Goal: Task Accomplishment & Management: Complete application form

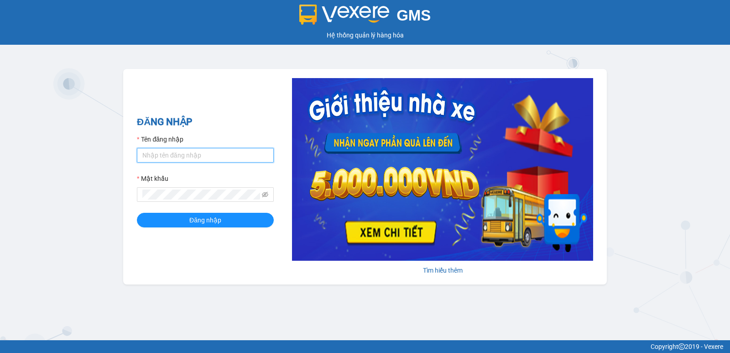
drag, startPoint x: 175, startPoint y: 156, endPoint x: 169, endPoint y: 173, distance: 18.3
click at [174, 156] on input "Tên đăng nhập" at bounding box center [205, 155] width 137 height 15
type input "nguyenpht.kimhoang"
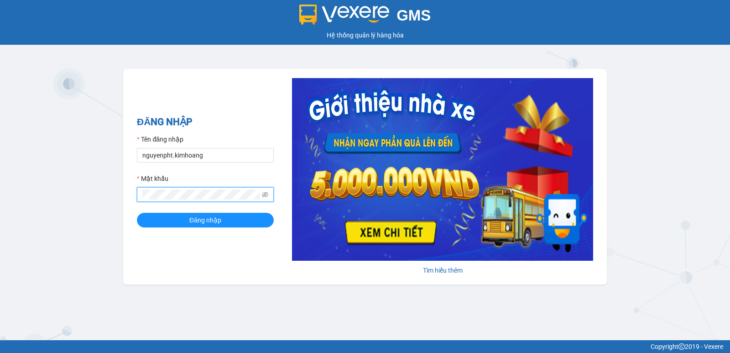
click at [137, 213] on button "Đăng nhập" at bounding box center [205, 220] width 137 height 15
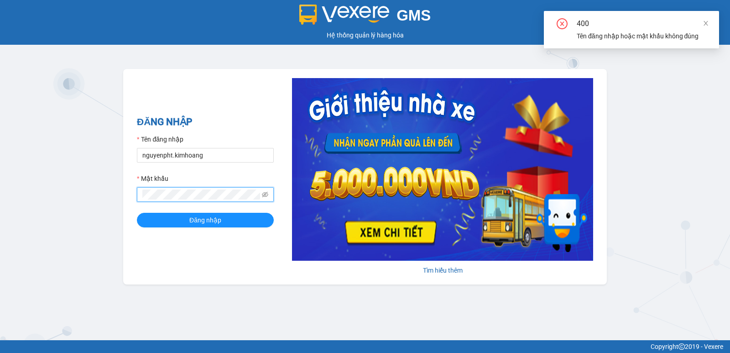
drag, startPoint x: 266, startPoint y: 193, endPoint x: 261, endPoint y: 197, distance: 6.3
click at [266, 194] on icon "eye-invisible" at bounding box center [265, 194] width 6 height 6
click at [0, 198] on div "GMS Hệ thống quản lý hàng hóa ĐĂNG NHẬP Tên đăng nhập nguyenpht.[PERSON_NAME] k…" at bounding box center [365, 170] width 730 height 340
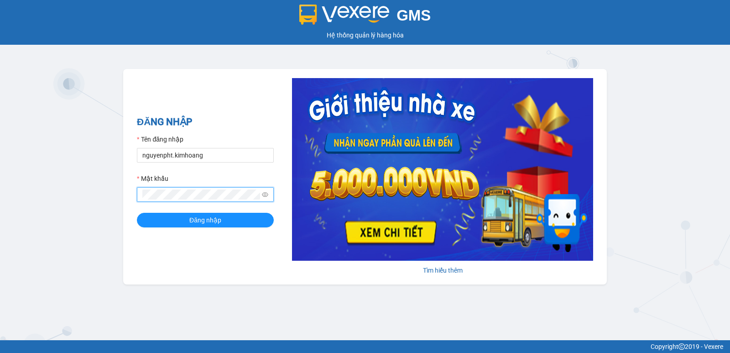
click at [0, 196] on div "GMS Hệ thống quản lý hàng hóa ĐĂNG NHẬP Tên đăng nhập nguyenpht.[PERSON_NAME] k…" at bounding box center [365, 170] width 730 height 340
click at [137, 213] on button "Đăng nhập" at bounding box center [205, 220] width 137 height 15
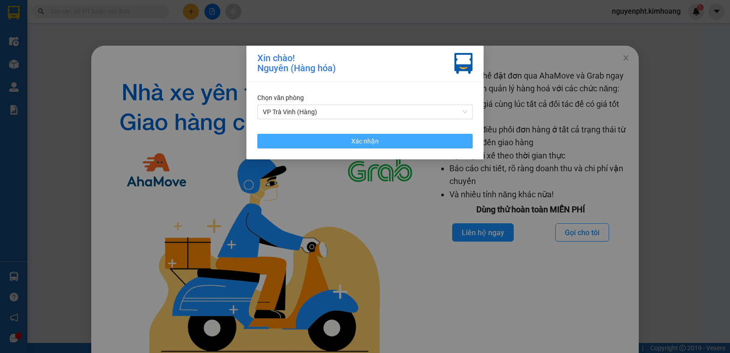
click at [321, 139] on button "Xác nhận" at bounding box center [364, 141] width 215 height 15
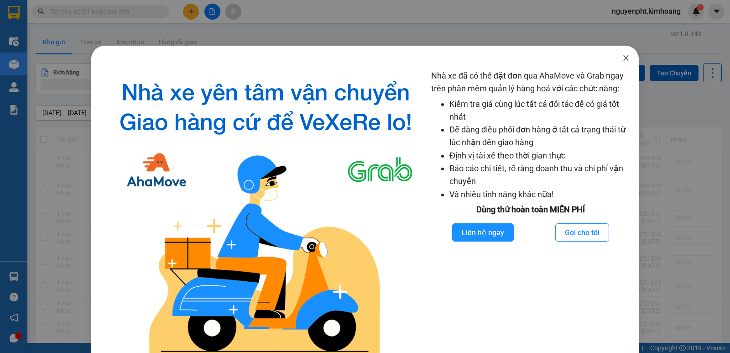
click at [622, 58] on icon "close" at bounding box center [625, 57] width 7 height 7
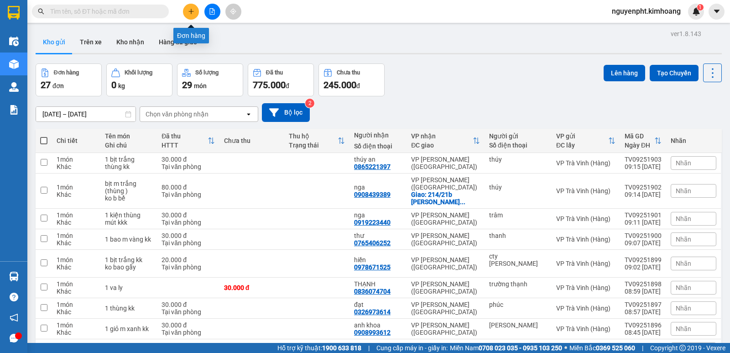
click at [187, 10] on button at bounding box center [191, 12] width 16 height 16
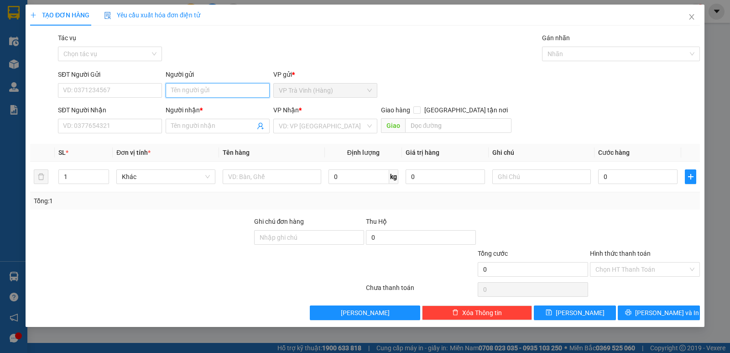
click at [189, 90] on input "Người gửi" at bounding box center [218, 90] width 104 height 15
type input "xuân thẹo"
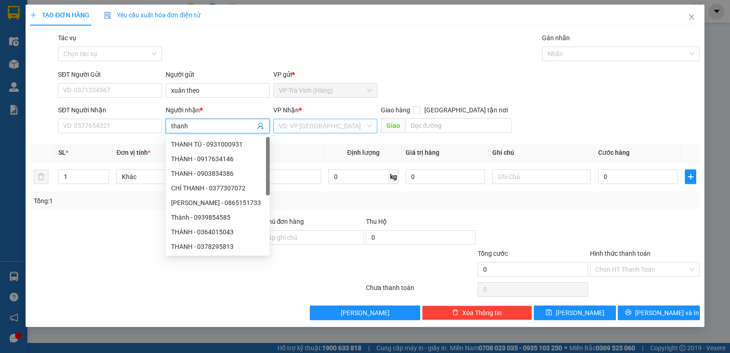
type input "thanh"
click at [314, 129] on input "search" at bounding box center [322, 126] width 87 height 14
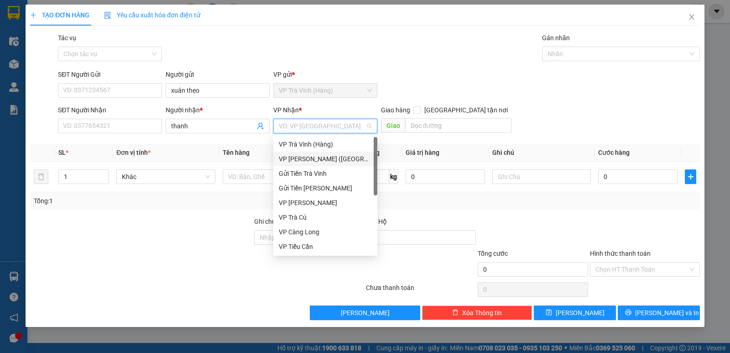
click at [302, 158] on div "VP [PERSON_NAME] ([GEOGRAPHIC_DATA])" at bounding box center [325, 159] width 93 height 10
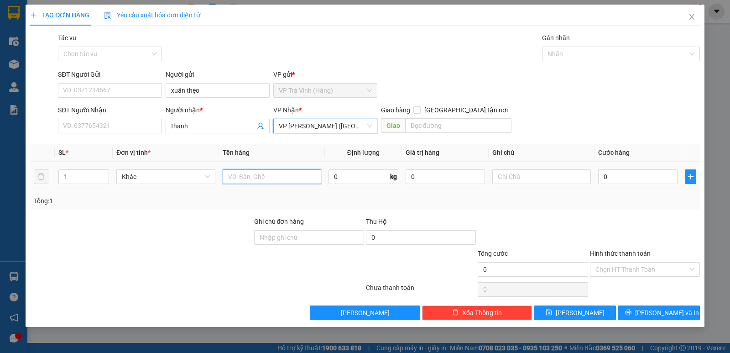
click at [257, 173] on input "text" at bounding box center [272, 176] width 99 height 15
type input "m"
type input "tiền sl5476 3.400.000"
type input "2"
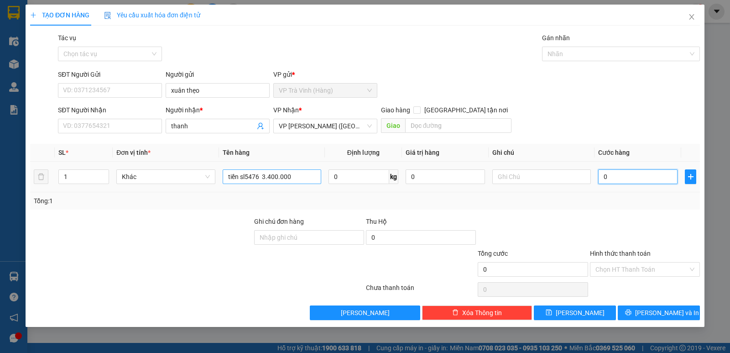
type input "2"
type input "25"
type input "25.000"
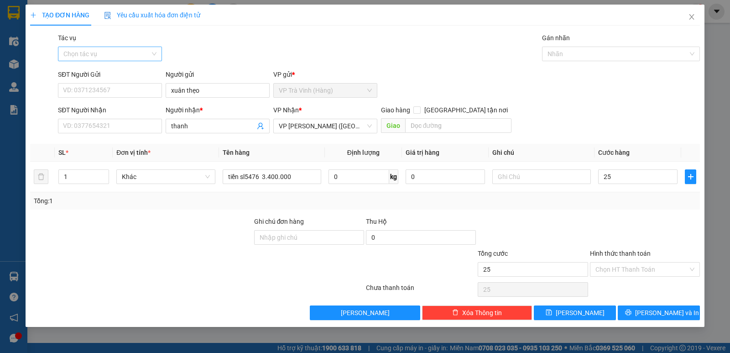
type input "25.000"
click at [130, 49] on input "Tác vụ" at bounding box center [106, 54] width 87 height 14
click at [98, 92] on div "Nhập hàng kho nhận" at bounding box center [110, 86] width 104 height 15
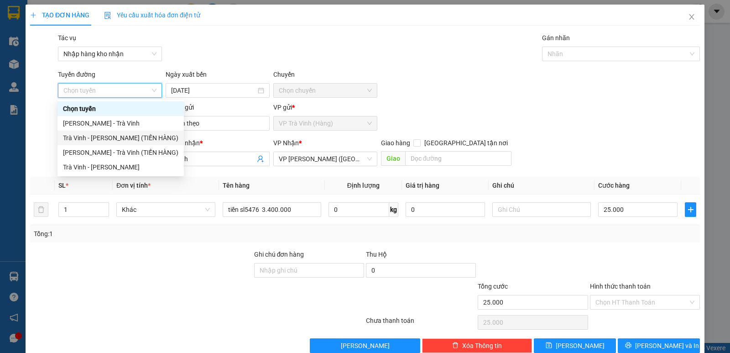
click at [125, 136] on div "Trà Vinh - [PERSON_NAME] (TIỀN HÀNG)" at bounding box center [120, 138] width 115 height 10
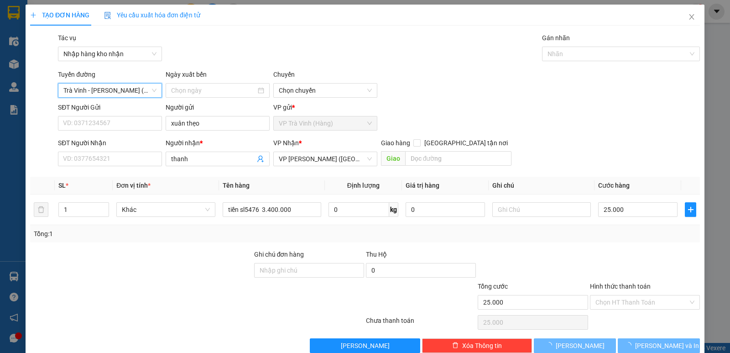
type input "[DATE]"
click at [646, 52] on div at bounding box center [616, 53] width 144 height 11
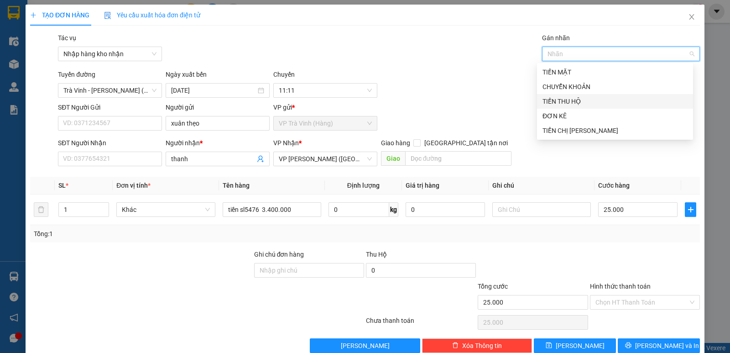
click at [564, 103] on div "TIỀN THU HỘ" at bounding box center [614, 101] width 145 height 10
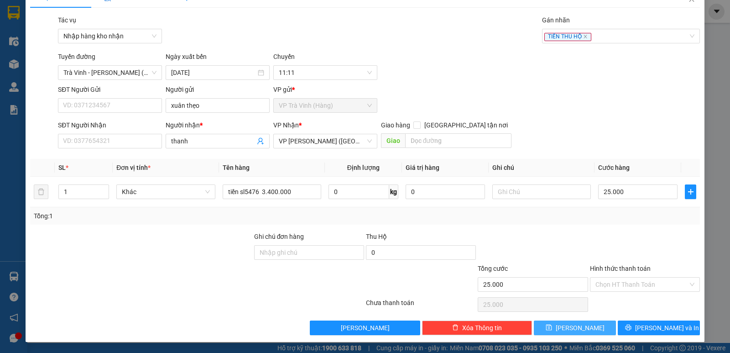
click at [579, 323] on span "[PERSON_NAME]" at bounding box center [580, 328] width 49 height 10
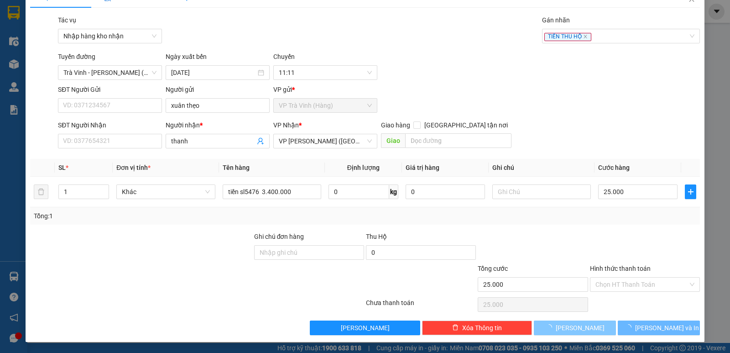
type input "0"
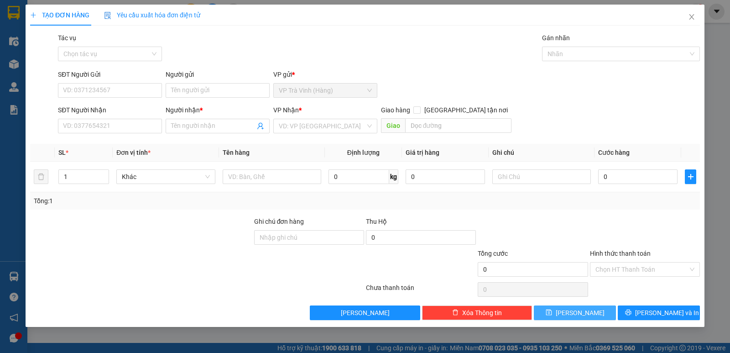
scroll to position [0, 0]
click at [692, 17] on icon "close" at bounding box center [691, 16] width 7 height 7
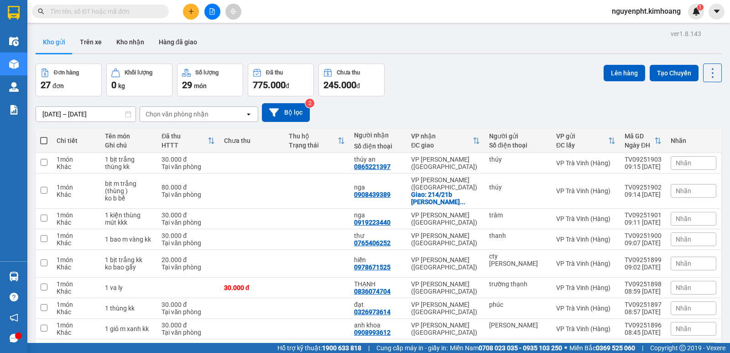
drag, startPoint x: 118, startPoint y: 11, endPoint x: 103, endPoint y: 3, distance: 17.1
click at [112, 10] on input "text" at bounding box center [104, 11] width 108 height 10
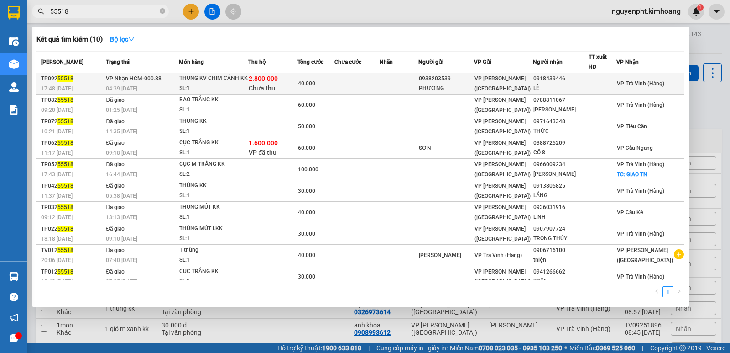
type input "55518"
click at [370, 81] on td at bounding box center [357, 83] width 46 height 21
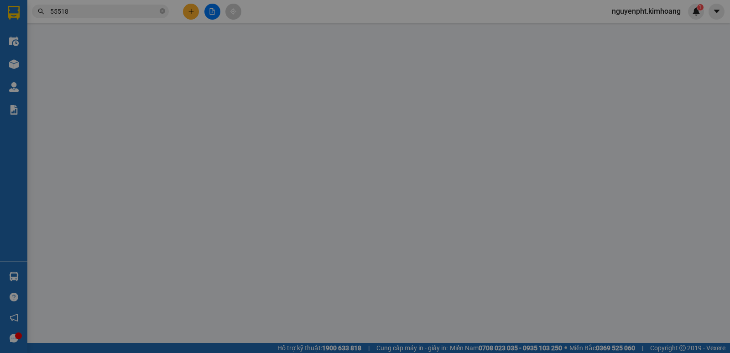
type input "0938203539"
type input "PHƯƠNG"
type input "0918439446"
type input "LÊ"
type input "2.800.000"
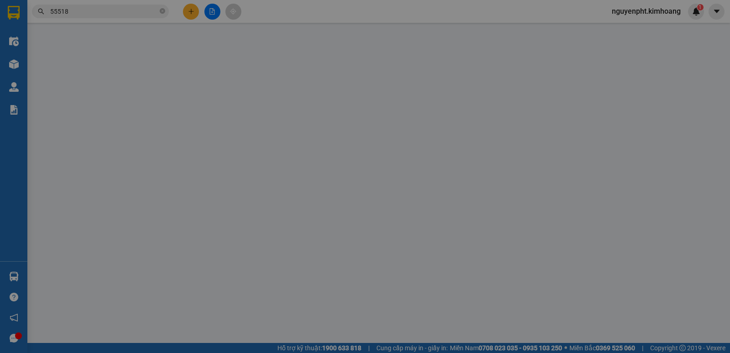
type input "40.000"
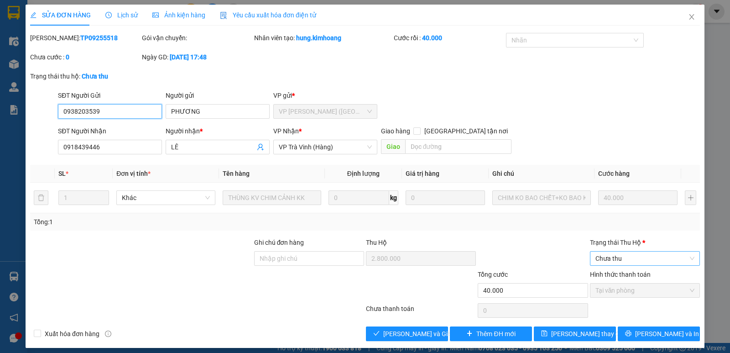
click at [640, 261] on span "Chưa thu" at bounding box center [644, 258] width 99 height 14
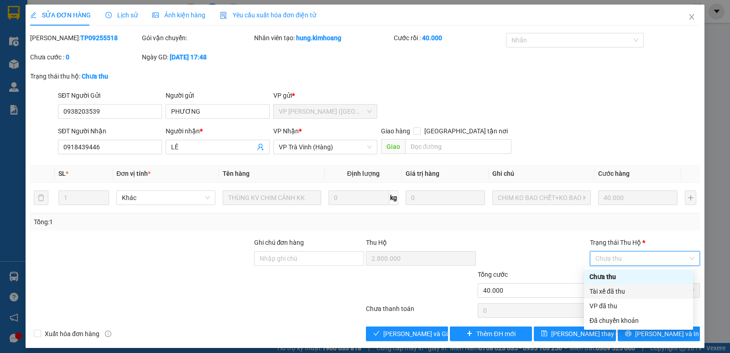
click at [624, 288] on div "Tài xế đã thu" at bounding box center [638, 291] width 98 height 10
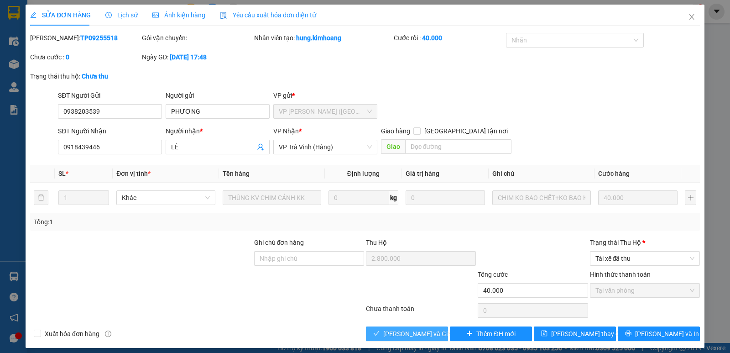
click at [395, 331] on span "[PERSON_NAME] và Giao hàng" at bounding box center [427, 333] width 88 height 10
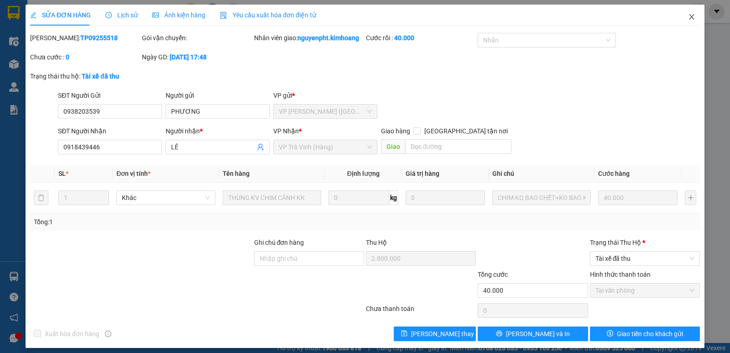
click at [688, 15] on icon "close" at bounding box center [691, 16] width 7 height 7
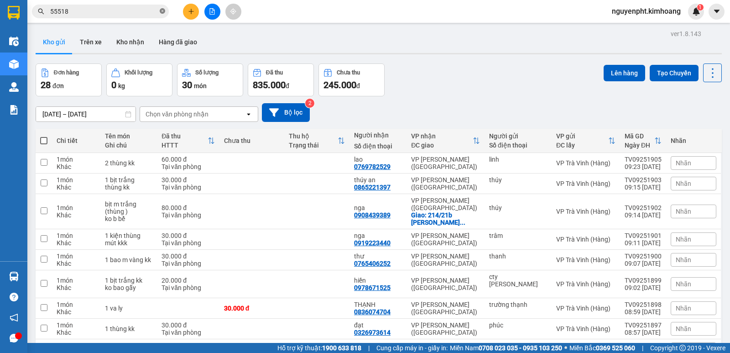
click at [163, 11] on icon "close-circle" at bounding box center [162, 10] width 5 height 5
click at [202, 13] on div at bounding box center [212, 12] width 68 height 16
click at [192, 12] on icon "plus" at bounding box center [191, 11] width 6 height 6
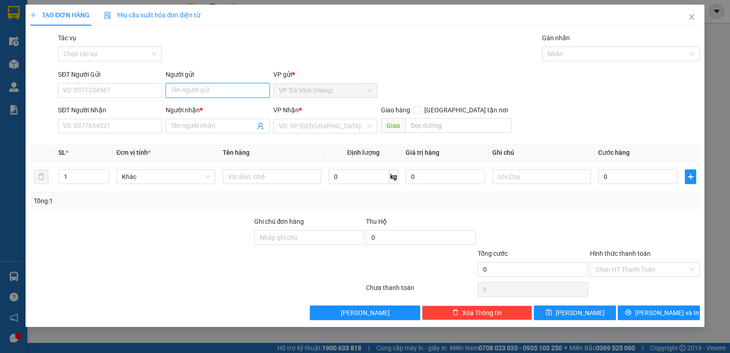
drag, startPoint x: 202, startPoint y: 91, endPoint x: 197, endPoint y: 88, distance: 5.8
click at [201, 90] on input "Người gửi" at bounding box center [218, 90] width 104 height 15
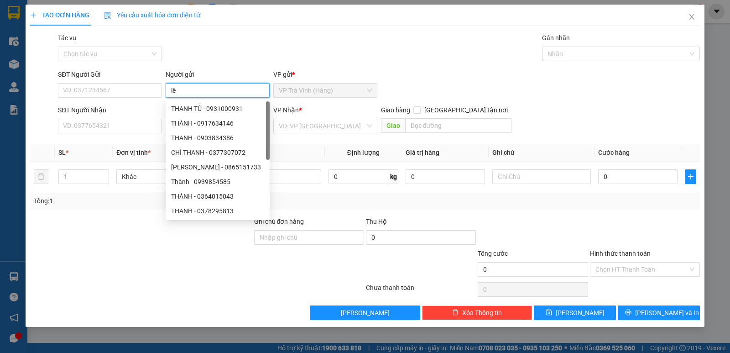
type input "lê"
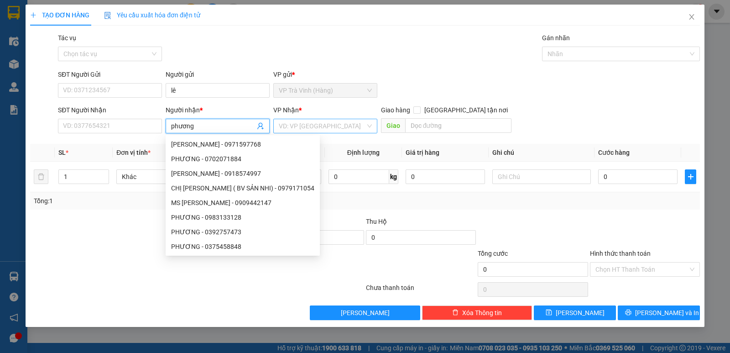
type input "phương"
click at [332, 121] on input "search" at bounding box center [322, 126] width 87 height 14
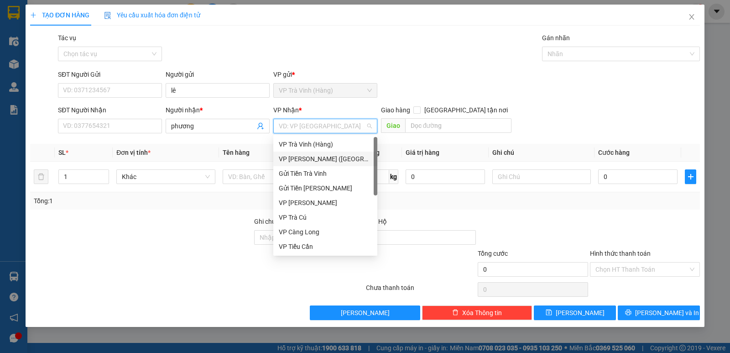
click at [303, 158] on div "VP [PERSON_NAME] ([GEOGRAPHIC_DATA])" at bounding box center [325, 159] width 93 height 10
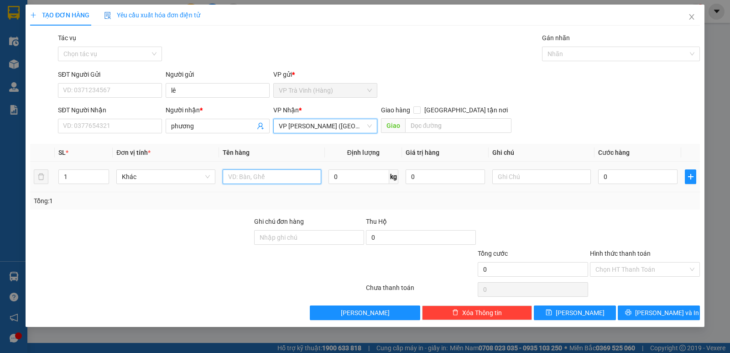
click at [243, 178] on input "text" at bounding box center [272, 176] width 99 height 15
type input "tiền sl5518 2.800.000"
type input "2"
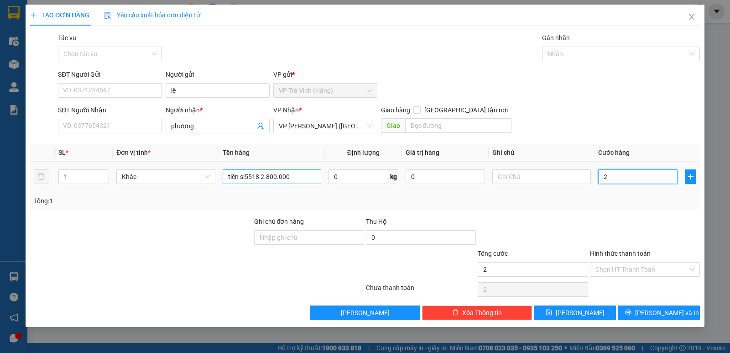
type input "20"
type input "20.000"
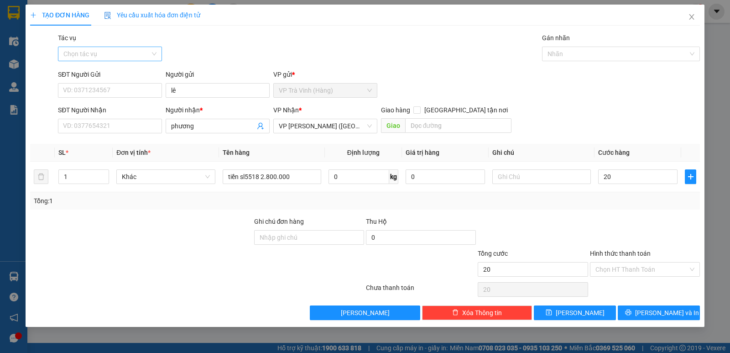
type input "20.000"
drag, startPoint x: 109, startPoint y: 50, endPoint x: 101, endPoint y: 67, distance: 18.8
click at [108, 50] on input "Tác vụ" at bounding box center [106, 54] width 87 height 14
click at [101, 89] on div "Nhập hàng kho nhận" at bounding box center [109, 87] width 93 height 10
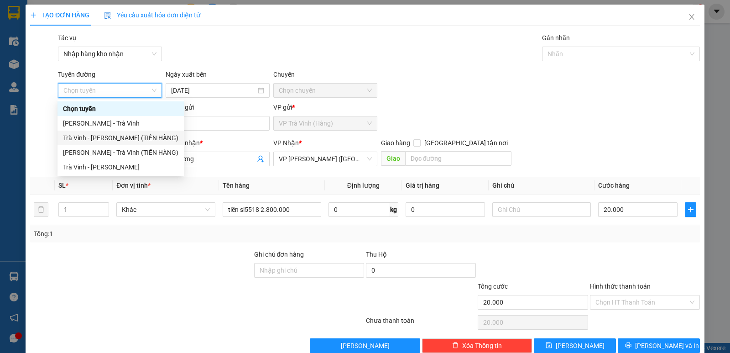
click at [118, 139] on div "Trà Vinh - [PERSON_NAME] (TIỀN HÀNG)" at bounding box center [120, 138] width 115 height 10
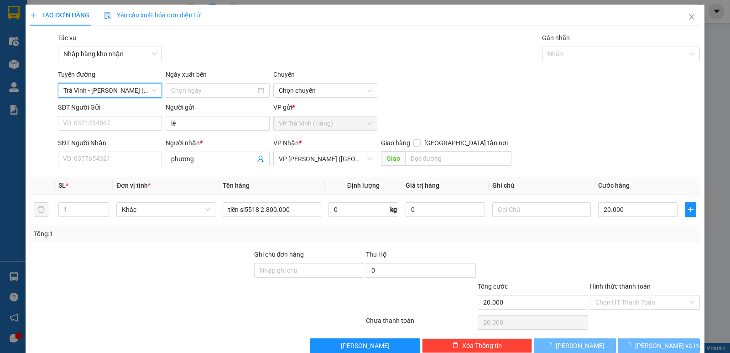
type input "[DATE]"
click at [646, 55] on div at bounding box center [616, 53] width 144 height 11
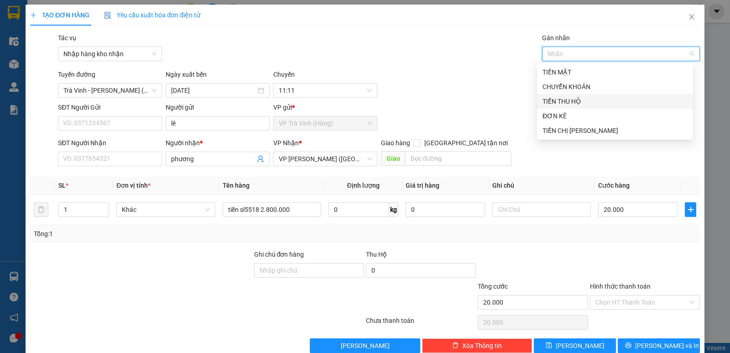
click at [571, 102] on div "TIỀN THU HỘ" at bounding box center [614, 101] width 145 height 10
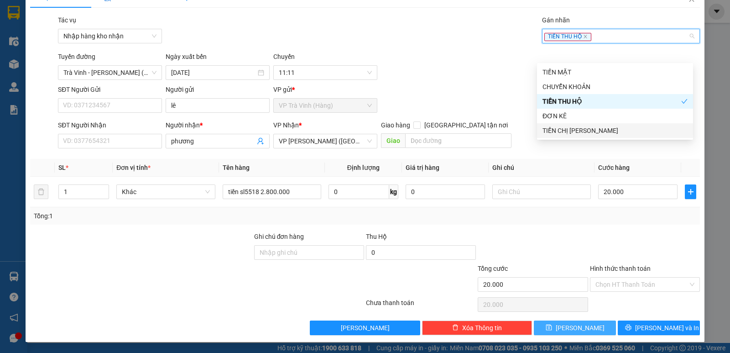
click at [572, 329] on span "[PERSON_NAME]" at bounding box center [580, 328] width 49 height 10
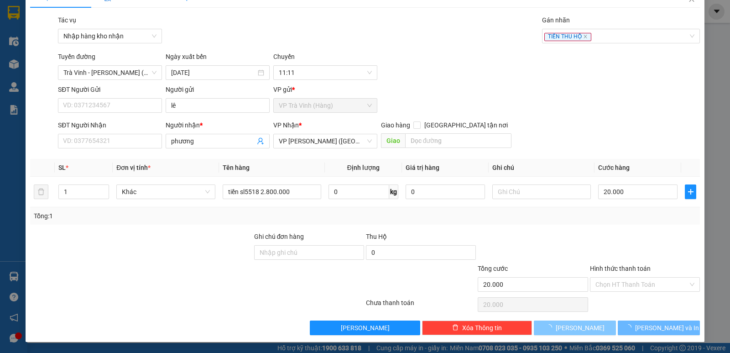
type input "0"
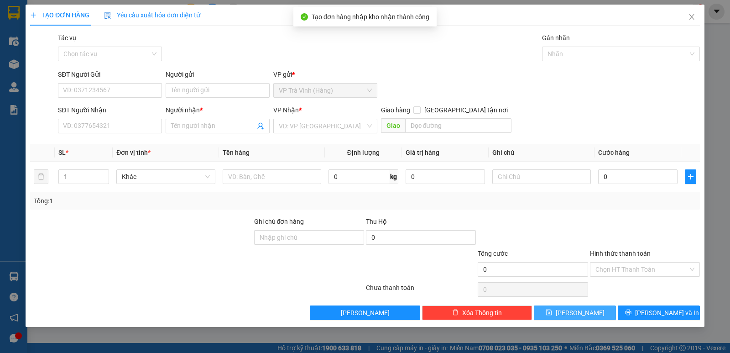
scroll to position [0, 0]
click at [690, 17] on icon "close" at bounding box center [691, 16] width 7 height 7
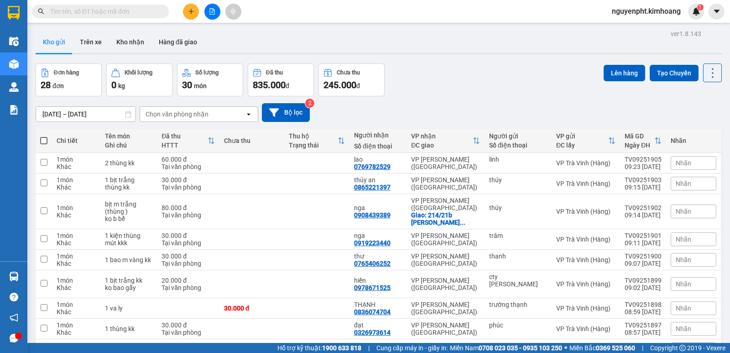
click at [119, 12] on input "text" at bounding box center [104, 11] width 108 height 10
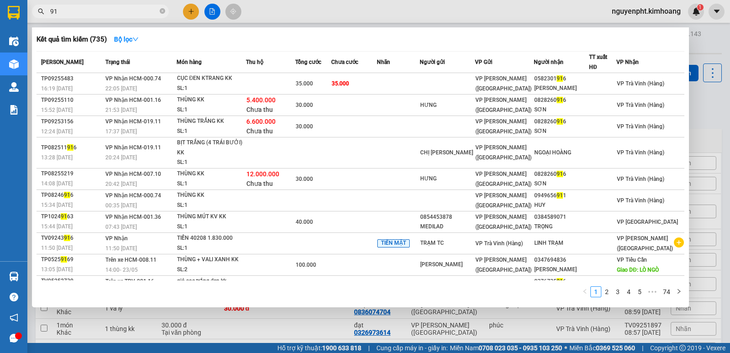
type input "9"
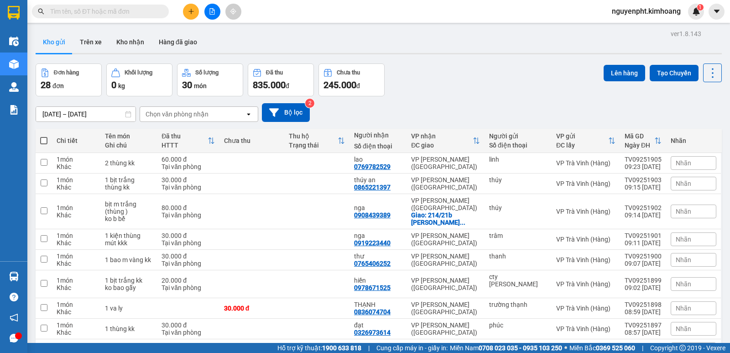
click at [191, 15] on button at bounding box center [191, 12] width 16 height 16
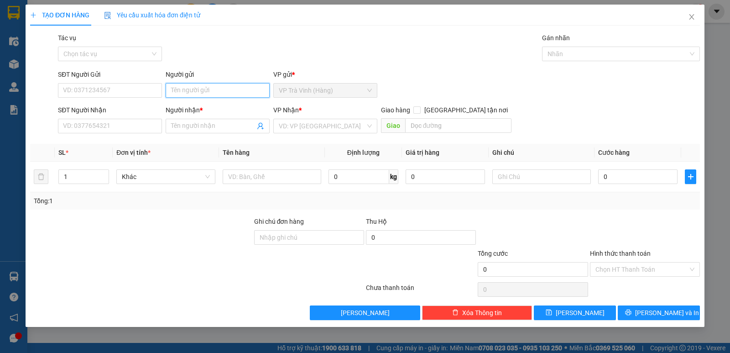
click at [198, 87] on input "Người gửi" at bounding box center [218, 90] width 104 height 15
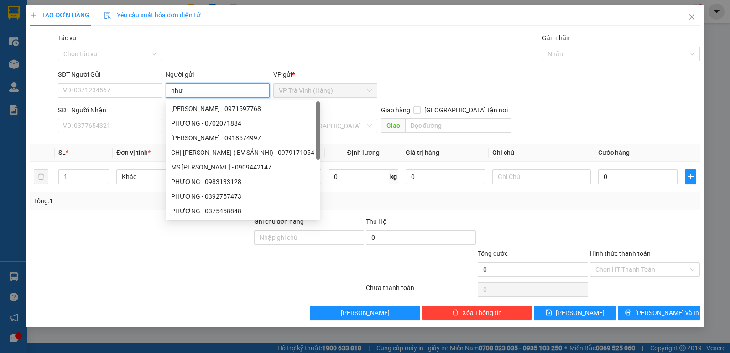
type input "như"
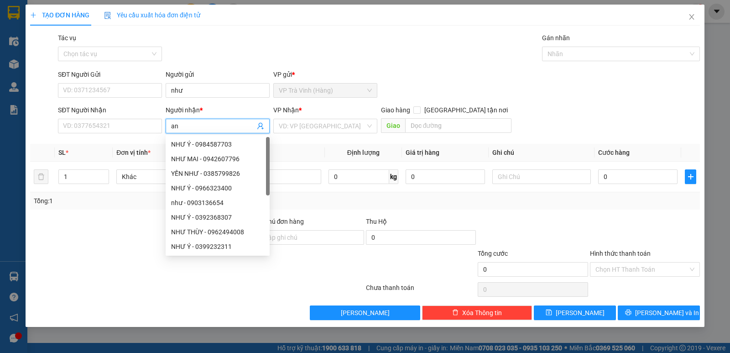
type input "an"
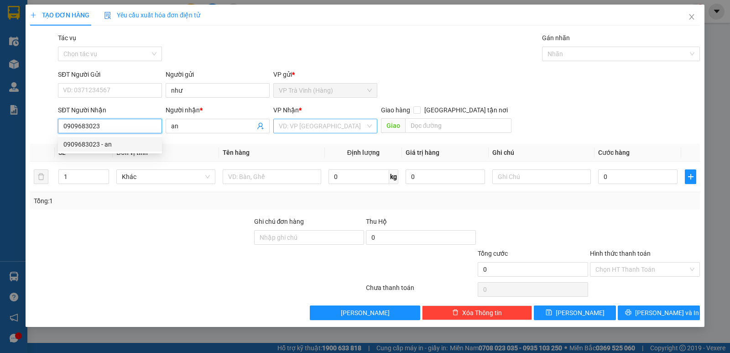
type input "0909683023"
click at [292, 125] on input "search" at bounding box center [322, 126] width 87 height 14
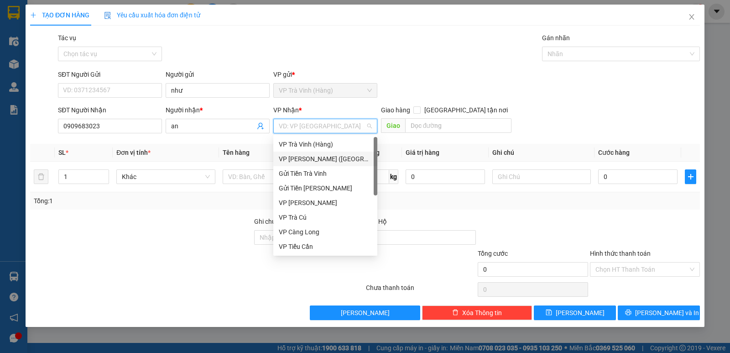
drag, startPoint x: 301, startPoint y: 157, endPoint x: 251, endPoint y: 188, distance: 58.0
click at [301, 158] on div "VP [PERSON_NAME] ([GEOGRAPHIC_DATA])" at bounding box center [325, 159] width 93 height 10
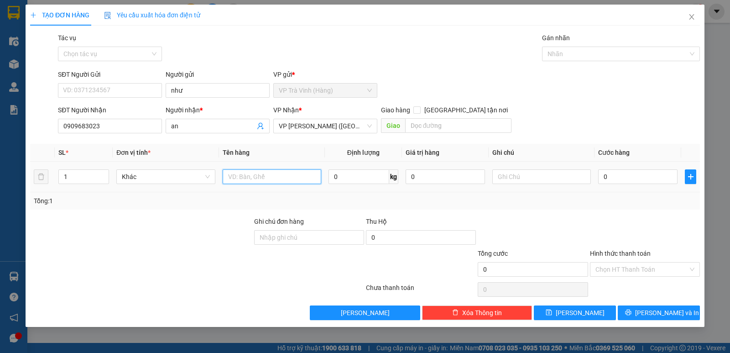
click at [247, 177] on input "text" at bounding box center [272, 176] width 99 height 15
type input "bịt m đen kk"
type input "2"
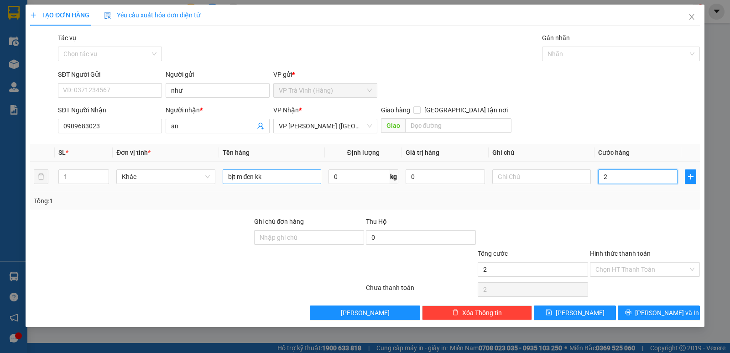
type input "25"
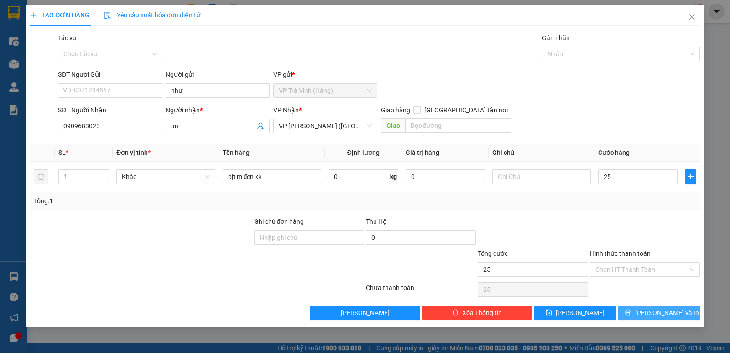
type input "25.000"
click at [664, 308] on span "[PERSON_NAME] và In" at bounding box center [667, 312] width 64 height 10
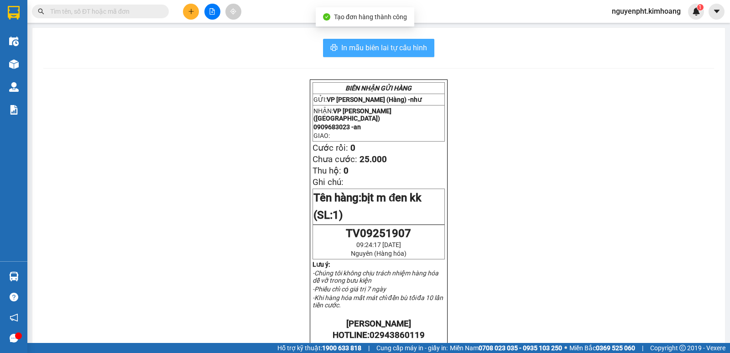
drag, startPoint x: 376, startPoint y: 43, endPoint x: 371, endPoint y: 52, distance: 9.8
click at [376, 43] on span "In mẫu biên lai tự cấu hình" at bounding box center [384, 47] width 86 height 11
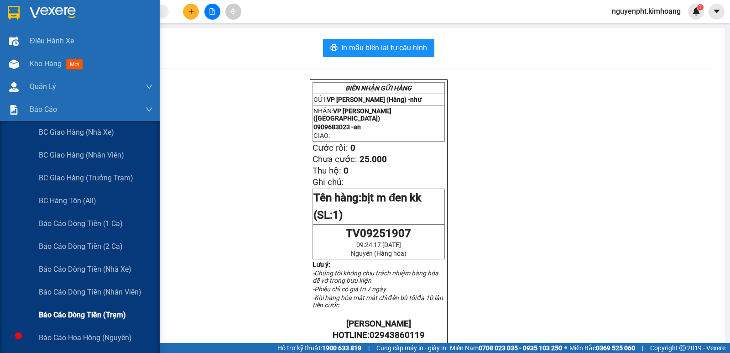
scroll to position [91, 0]
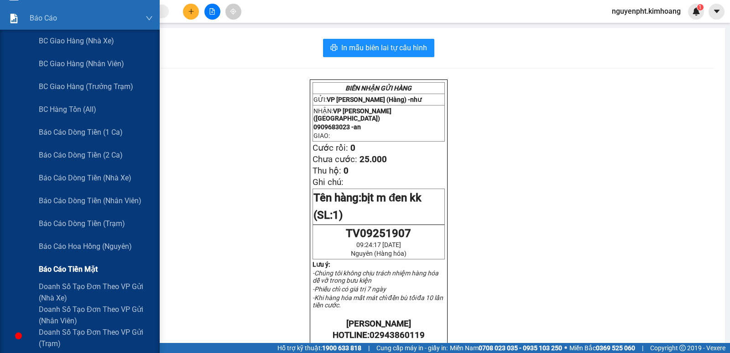
click at [70, 272] on span "Báo cáo tiền mặt" at bounding box center [68, 268] width 59 height 11
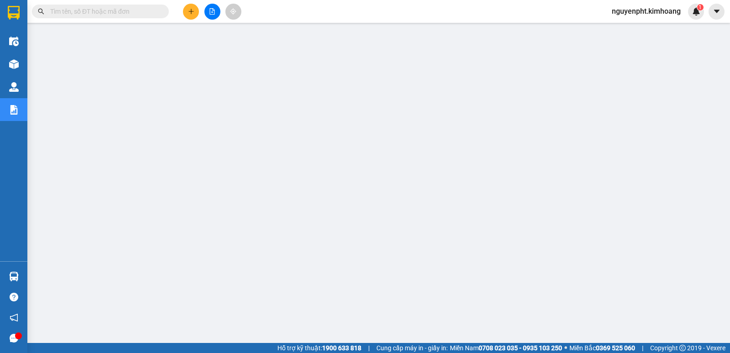
click at [89, 8] on input "text" at bounding box center [104, 11] width 108 height 10
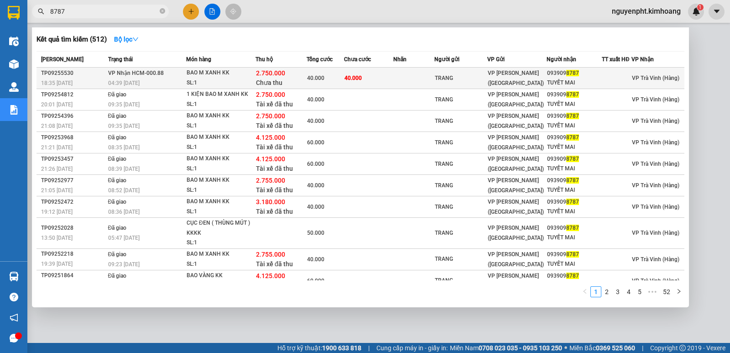
type input "8787"
click at [456, 77] on div "TRANG" at bounding box center [461, 78] width 52 height 10
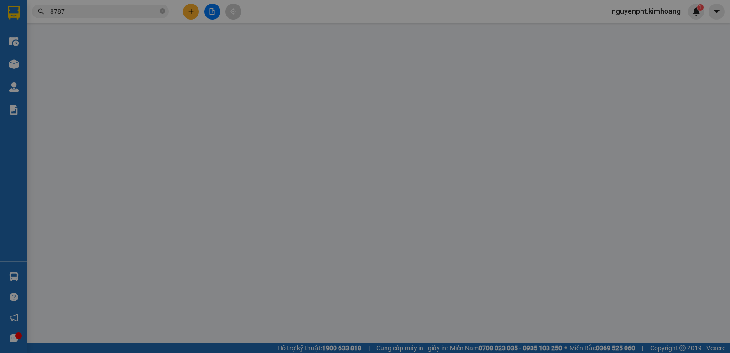
type input "TRANG"
type input "0939098787"
type input "TUYẾT MAI"
type input "2.750.000"
type input "40.000"
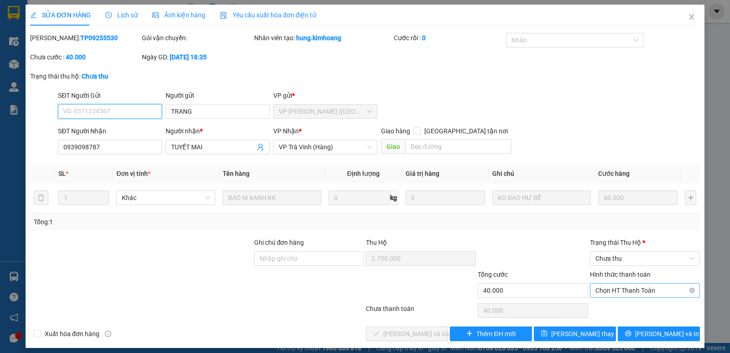
click at [625, 290] on span "Chọn HT Thanh Toán" at bounding box center [644, 290] width 99 height 14
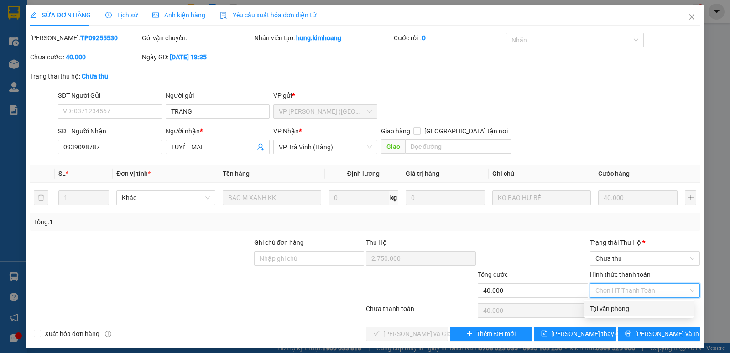
click at [621, 311] on div "Tại văn phòng" at bounding box center [639, 308] width 98 height 10
type input "0"
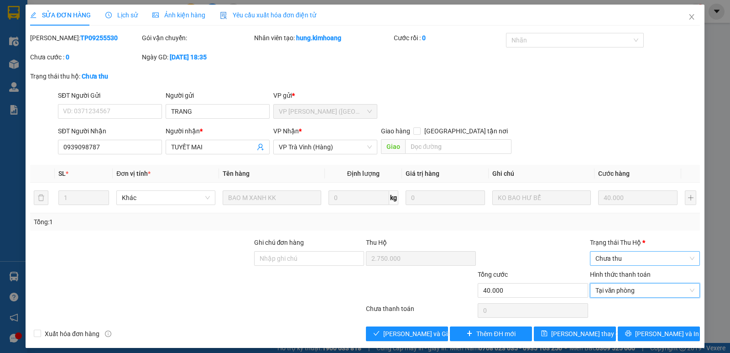
click at [635, 263] on span "Chưa thu" at bounding box center [644, 258] width 99 height 14
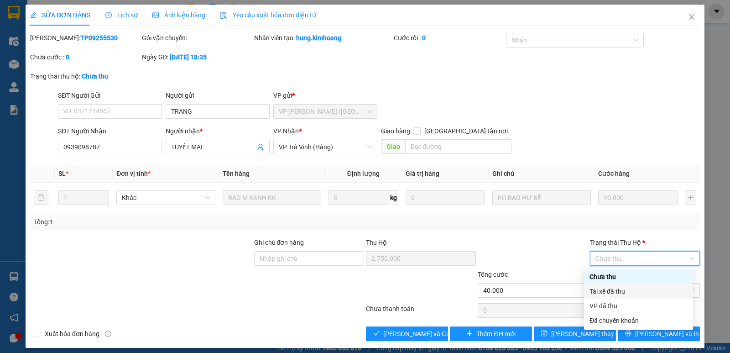
click at [624, 292] on div "Tài xế đã thu" at bounding box center [638, 291] width 98 height 10
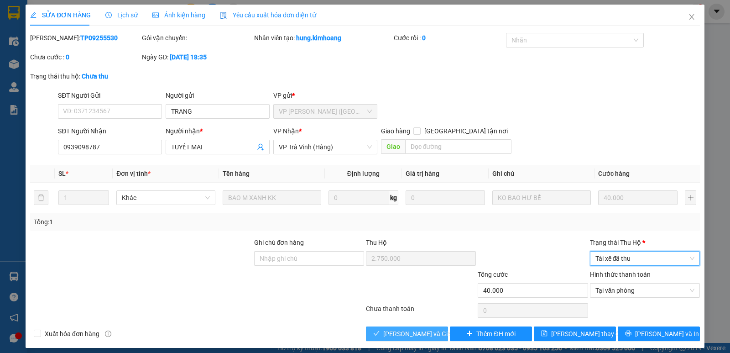
drag, startPoint x: 360, startPoint y: 331, endPoint x: 371, endPoint y: 331, distance: 11.4
click at [362, 331] on div "Xuất hóa đơn hàng [PERSON_NAME] và [PERSON_NAME] hàng Thêm ĐH mới [PERSON_NAME]…" at bounding box center [364, 333] width 671 height 15
click at [375, 332] on icon "check" at bounding box center [376, 333] width 6 height 6
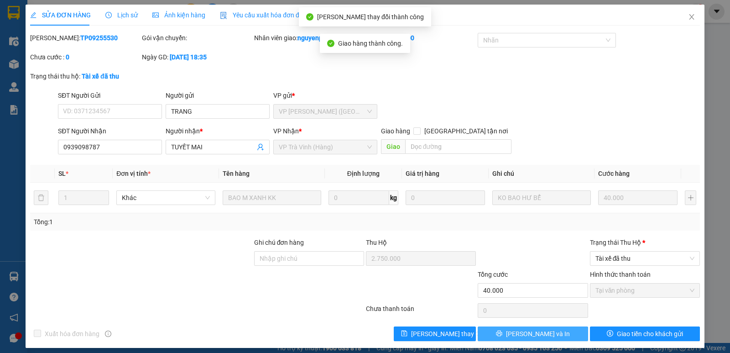
click at [533, 332] on span "[PERSON_NAME] và In" at bounding box center [538, 333] width 64 height 10
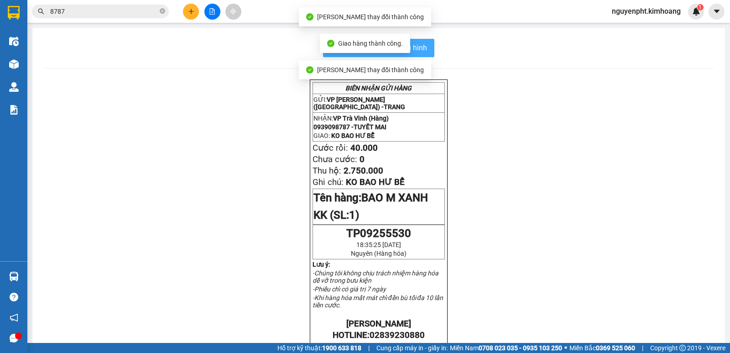
click at [428, 44] on button "In mẫu biên lai tự cấu hình" at bounding box center [378, 48] width 111 height 18
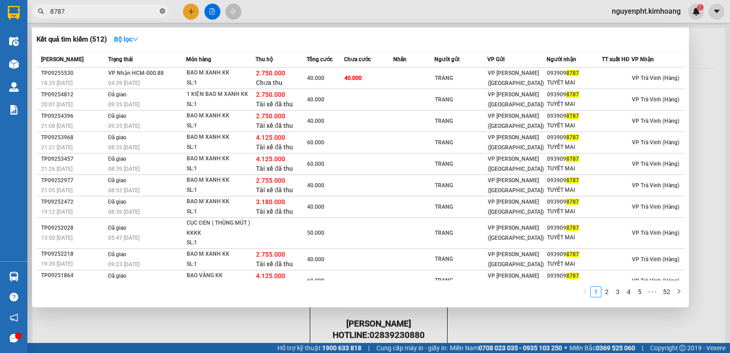
click at [162, 13] on icon "close-circle" at bounding box center [162, 10] width 5 height 5
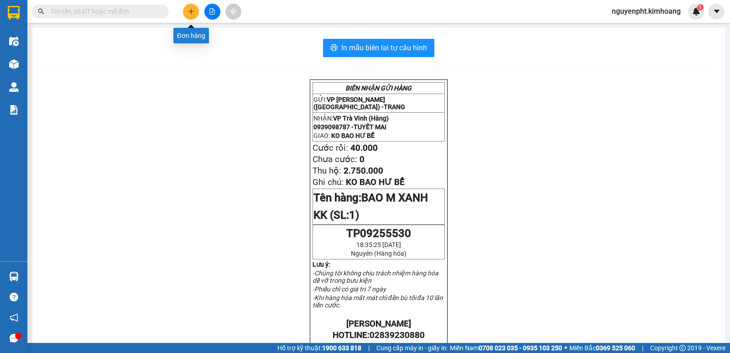
click at [190, 13] on icon "plus" at bounding box center [191, 11] width 6 height 6
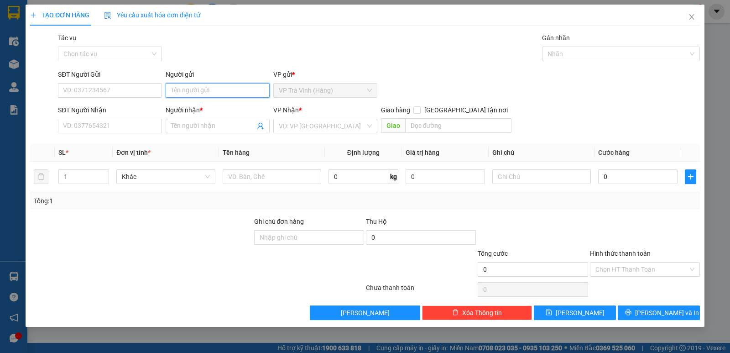
click at [193, 93] on input "Người gửi" at bounding box center [218, 90] width 104 height 15
click at [224, 88] on input "tuyết mao" at bounding box center [218, 90] width 104 height 15
type input "tuyết mai"
type input "trang"
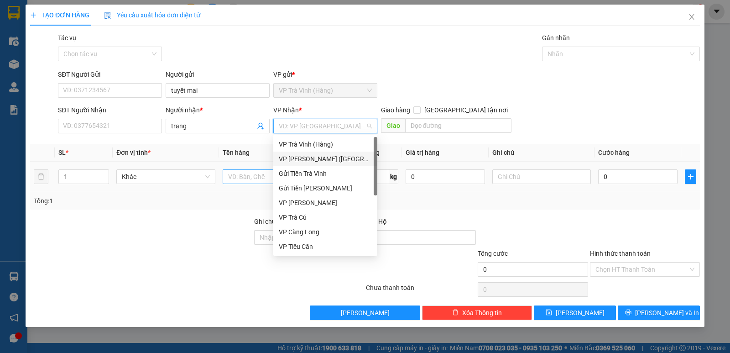
drag, startPoint x: 318, startPoint y: 162, endPoint x: 268, endPoint y: 170, distance: 51.2
click at [316, 162] on div "VP [PERSON_NAME] ([GEOGRAPHIC_DATA])" at bounding box center [325, 159] width 93 height 10
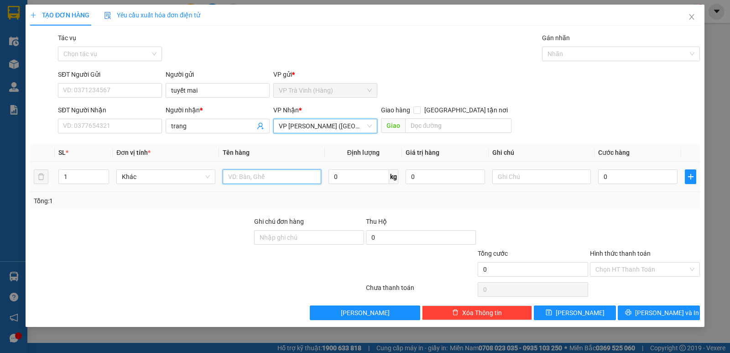
click at [257, 171] on input "text" at bounding box center [272, 176] width 99 height 15
type input "tiền sl5530 2.750.000"
click at [625, 174] on input "0" at bounding box center [637, 176] width 79 height 15
type input "2"
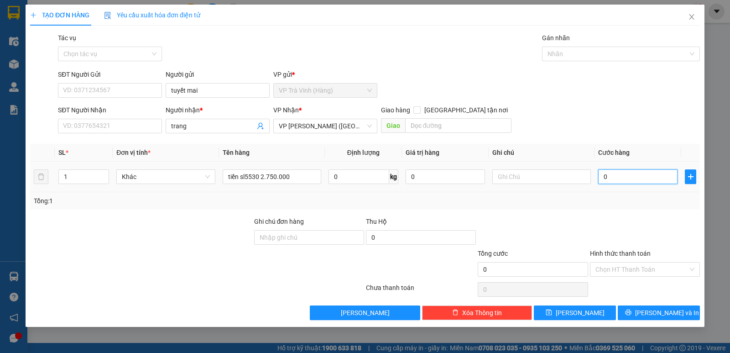
type input "2"
type input "20"
type input "20.000"
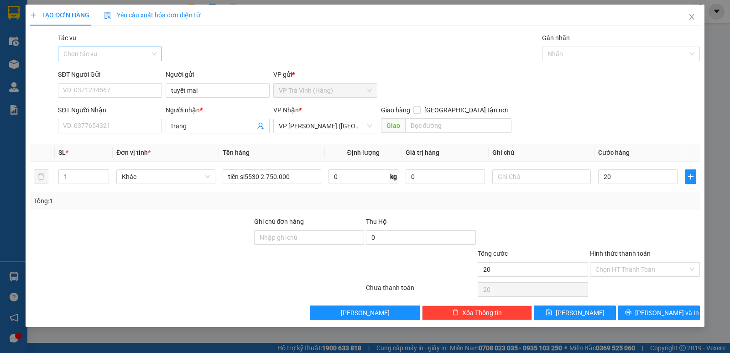
type input "20.000"
click at [127, 54] on input "Tác vụ" at bounding box center [106, 54] width 87 height 14
click at [104, 85] on div "Nhập hàng kho nhận" at bounding box center [109, 87] width 93 height 10
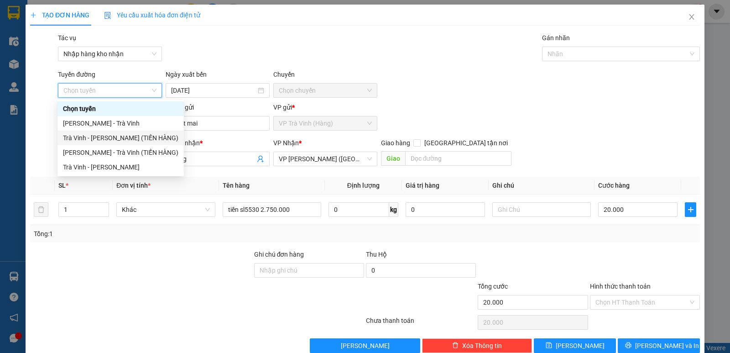
drag, startPoint x: 104, startPoint y: 138, endPoint x: 425, endPoint y: 83, distance: 325.7
click at [103, 138] on div "Trà Vinh - [PERSON_NAME] (TIỀN HÀNG)" at bounding box center [120, 138] width 115 height 10
type input "[DATE]"
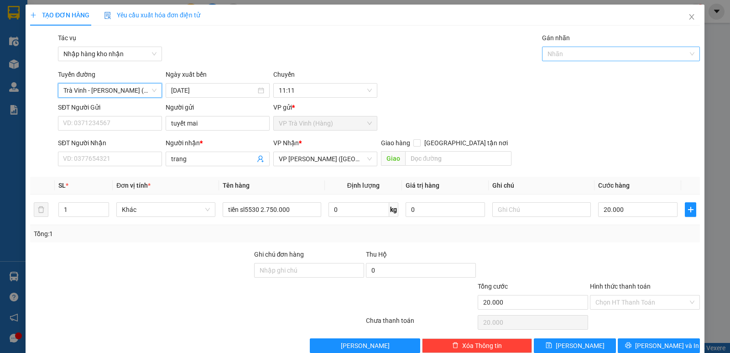
drag, startPoint x: 629, startPoint y: 52, endPoint x: 620, endPoint y: 56, distance: 9.8
click at [627, 54] on div at bounding box center [616, 53] width 144 height 11
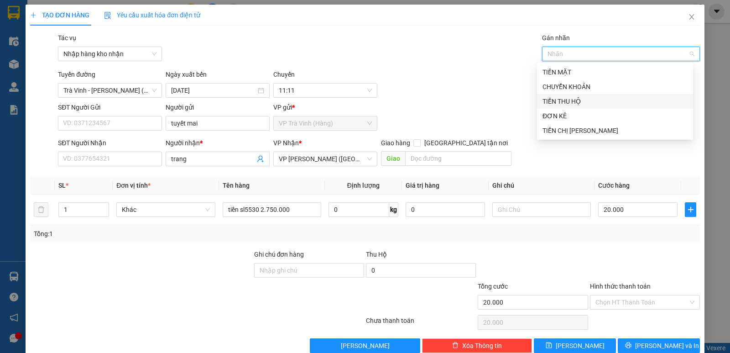
click at [547, 98] on div "TIỀN THU HỘ" at bounding box center [614, 101] width 145 height 10
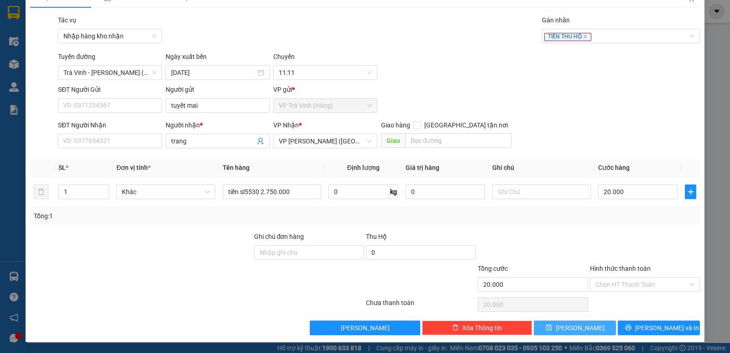
click at [574, 324] on span "[PERSON_NAME]" at bounding box center [580, 328] width 49 height 10
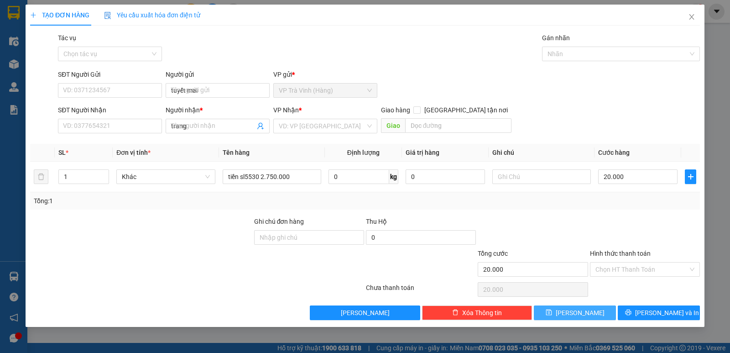
type input "0"
click at [690, 18] on icon "close" at bounding box center [691, 16] width 7 height 7
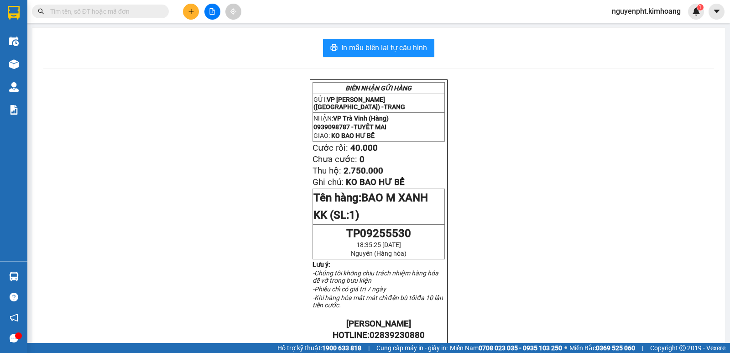
drag, startPoint x: 106, startPoint y: 11, endPoint x: 120, endPoint y: 15, distance: 15.0
click at [107, 11] on input "text" at bounding box center [104, 11] width 108 height 10
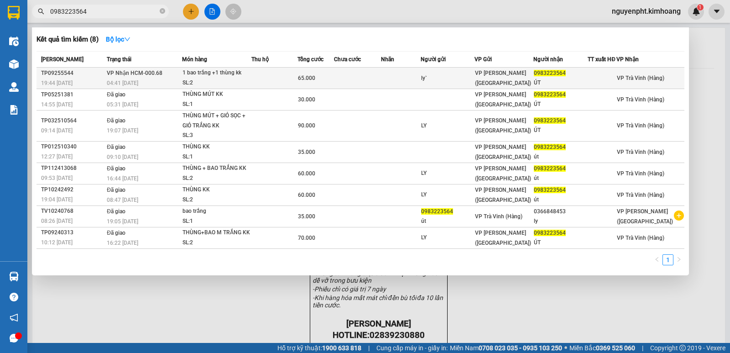
type input "0983223564"
click at [267, 77] on td at bounding box center [274, 78] width 46 height 21
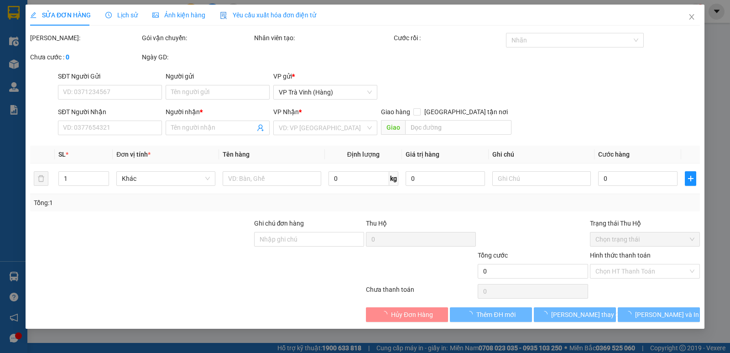
type input "ly`"
type input "0983223564"
type input "ÚT"
type input "65.000"
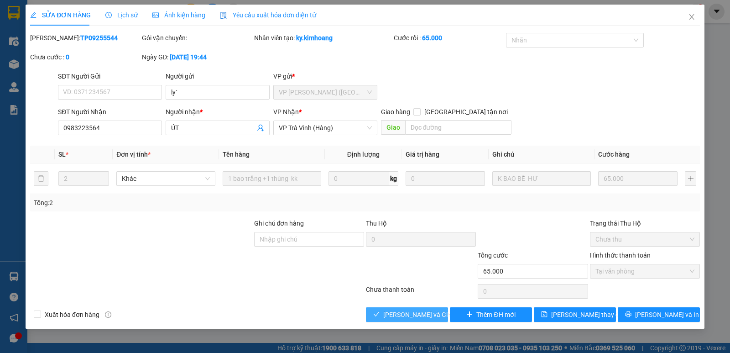
drag, startPoint x: 395, startPoint y: 311, endPoint x: 389, endPoint y: 311, distance: 5.9
click at [395, 312] on span "[PERSON_NAME] và Giao hàng" at bounding box center [427, 314] width 88 height 10
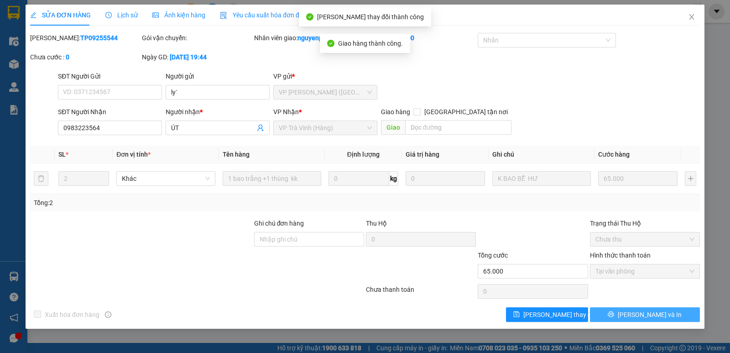
click at [647, 317] on span "[PERSON_NAME] và In" at bounding box center [650, 314] width 64 height 10
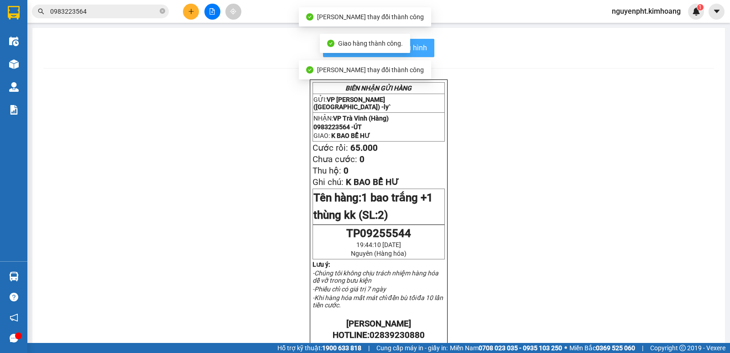
click at [421, 55] on button "In mẫu biên lai tự cấu hình" at bounding box center [378, 48] width 111 height 18
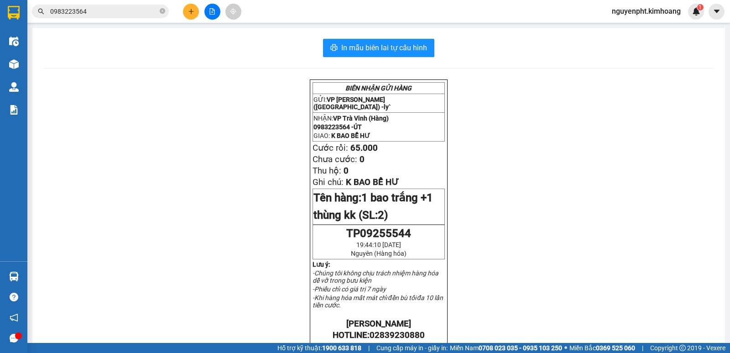
click at [92, 12] on input "0983223564" at bounding box center [104, 11] width 108 height 10
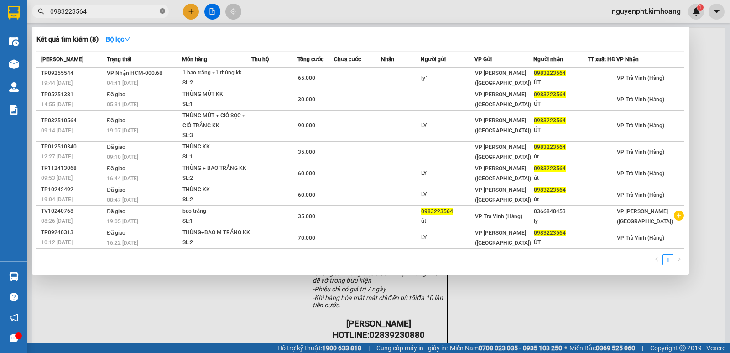
drag, startPoint x: 163, startPoint y: 10, endPoint x: 178, endPoint y: 13, distance: 15.4
click at [163, 10] on icon "close-circle" at bounding box center [162, 10] width 5 height 5
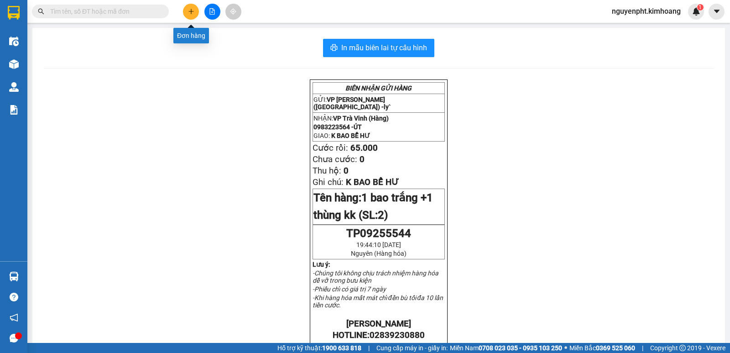
click at [187, 15] on button at bounding box center [191, 12] width 16 height 16
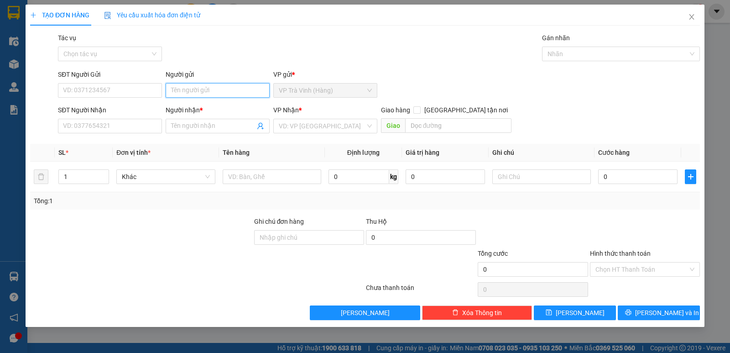
click at [194, 92] on input "Người gửi" at bounding box center [218, 90] width 104 height 15
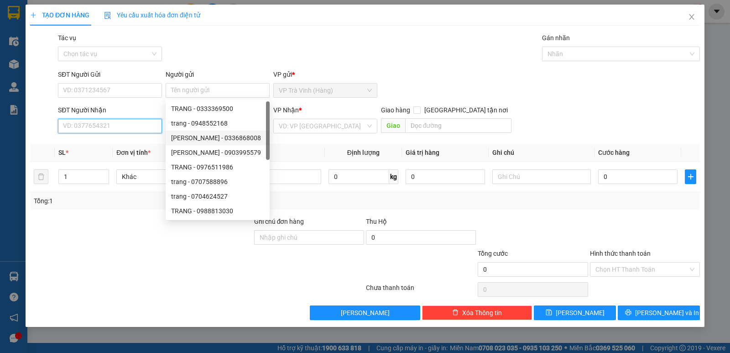
click at [135, 129] on input "SĐT Người Nhận" at bounding box center [110, 126] width 104 height 15
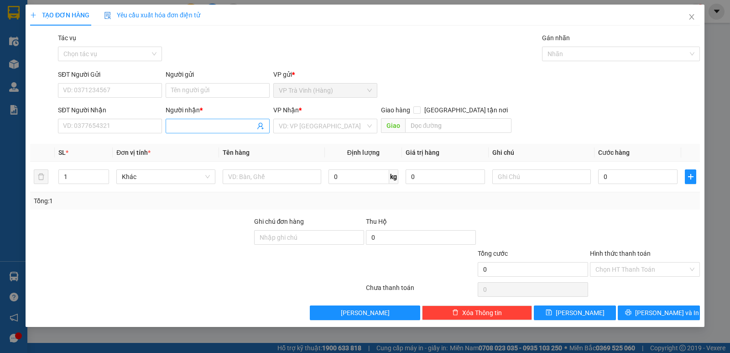
click at [182, 126] on input "Người nhận *" at bounding box center [213, 126] width 84 height 10
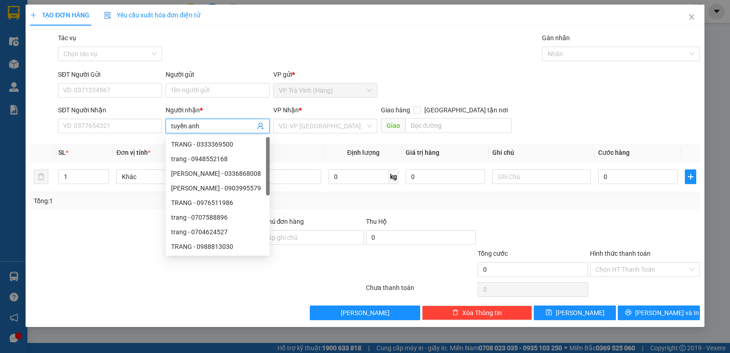
type input "tuyền anh"
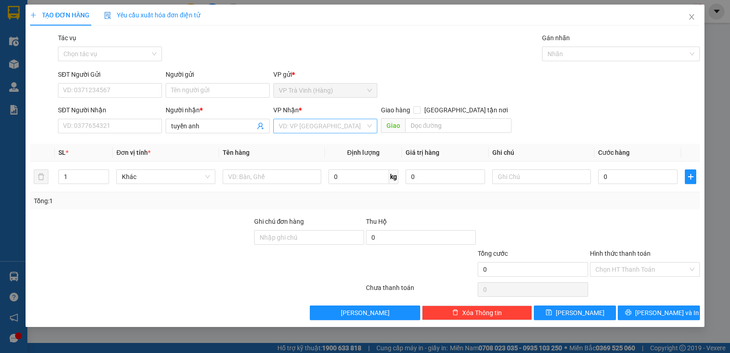
click at [285, 124] on input "search" at bounding box center [322, 126] width 87 height 14
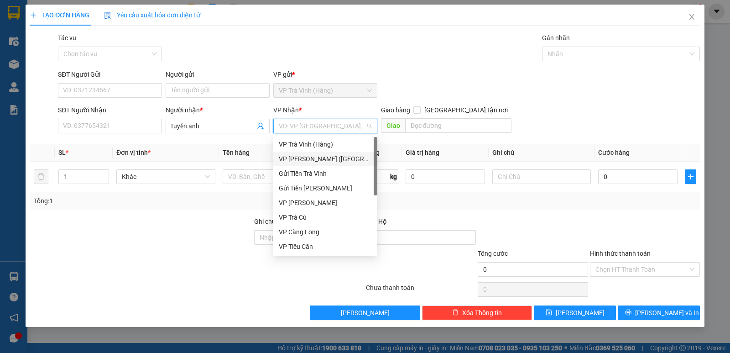
click at [285, 161] on div "VP [PERSON_NAME] ([GEOGRAPHIC_DATA])" at bounding box center [325, 159] width 93 height 10
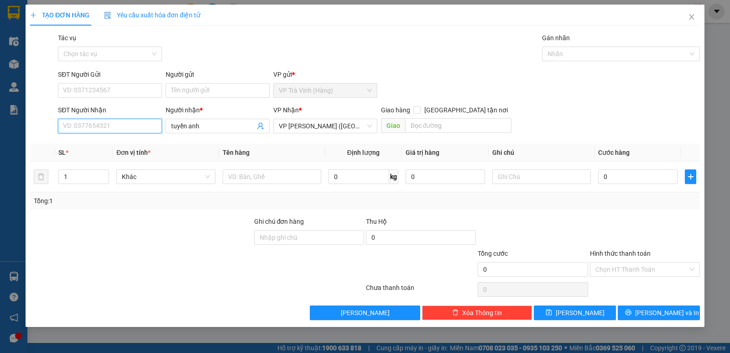
click at [130, 128] on input "SĐT Người Nhận" at bounding box center [110, 126] width 104 height 15
type input "0918265518"
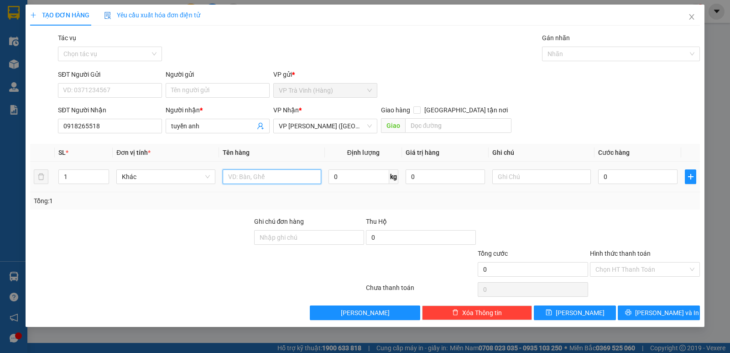
drag, startPoint x: 254, startPoint y: 175, endPoint x: 261, endPoint y: 167, distance: 10.6
click at [254, 173] on input "text" at bounding box center [272, 176] width 99 height 15
type input "bao nhiều màu kk"
type input "3"
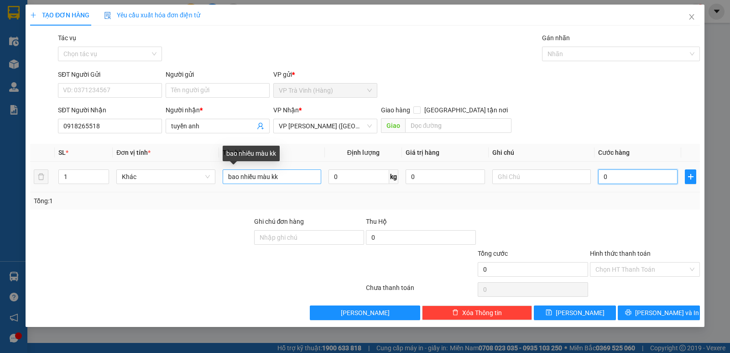
type input "3"
type input "30"
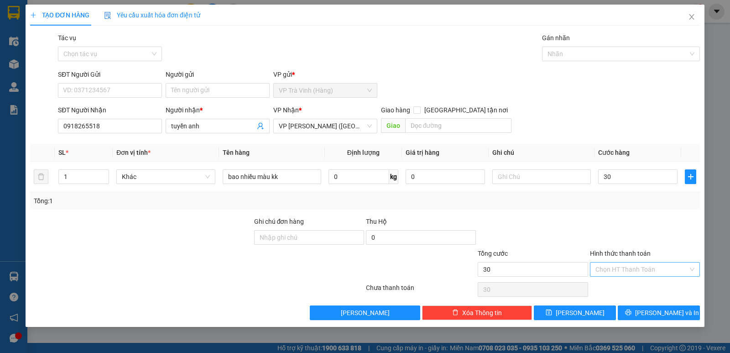
type input "30.000"
drag, startPoint x: 651, startPoint y: 272, endPoint x: 649, endPoint y: 276, distance: 5.1
click at [650, 272] on input "Hình thức thanh toán" at bounding box center [641, 269] width 93 height 14
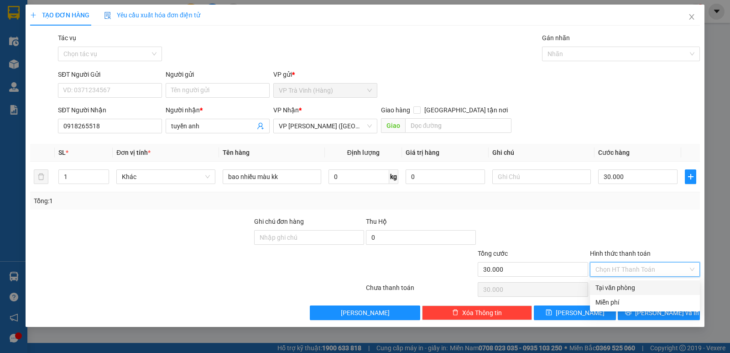
drag, startPoint x: 642, startPoint y: 287, endPoint x: 646, endPoint y: 302, distance: 15.6
click at [642, 289] on div "Tại văn phòng" at bounding box center [644, 287] width 99 height 10
type input "0"
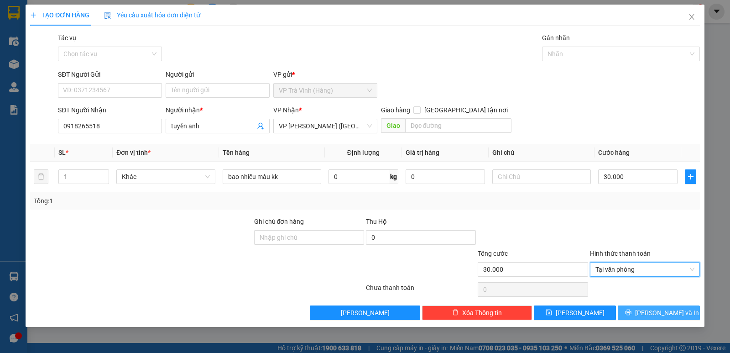
click at [650, 306] on button "[PERSON_NAME] và In" at bounding box center [659, 312] width 82 height 15
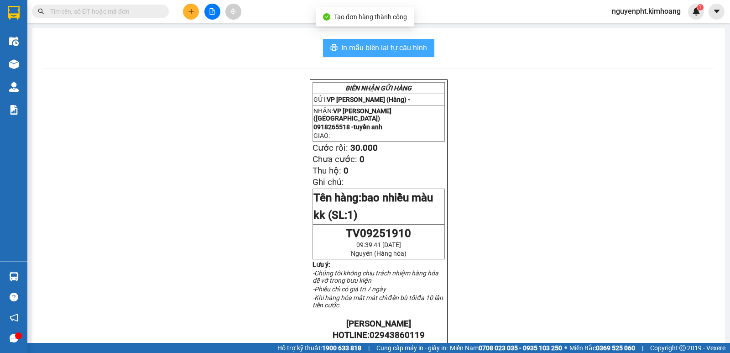
drag, startPoint x: 405, startPoint y: 49, endPoint x: 396, endPoint y: 50, distance: 9.2
click at [405, 49] on span "In mẫu biên lai tự cấu hình" at bounding box center [384, 47] width 86 height 11
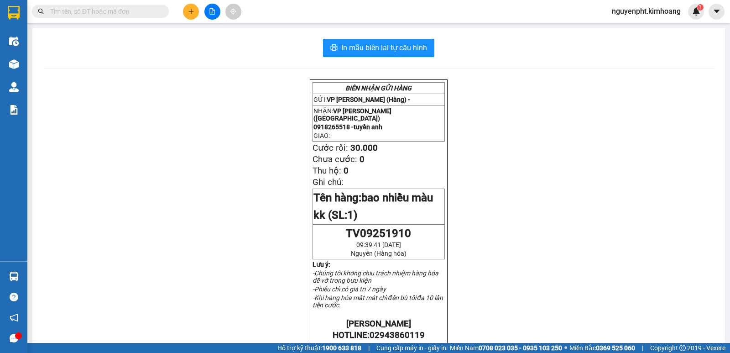
click at [99, 8] on input "text" at bounding box center [104, 11] width 108 height 10
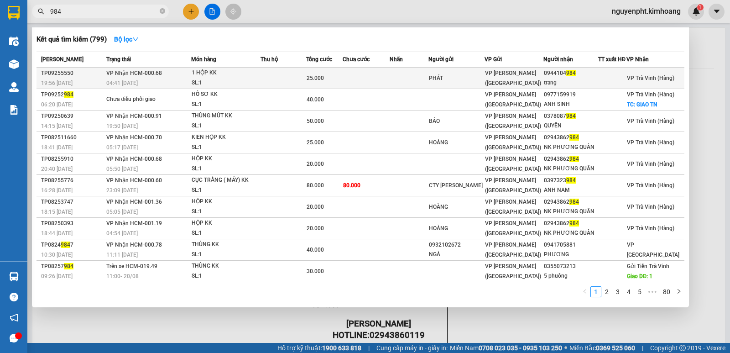
type input "984"
click at [319, 81] on span "25.000" at bounding box center [315, 78] width 17 height 6
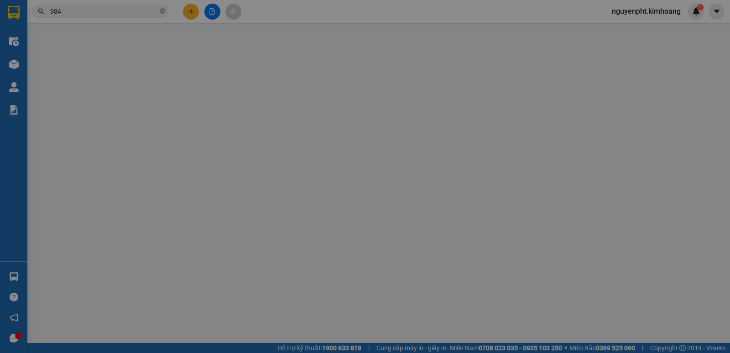
type input "PHÁT"
type input "0944104984"
type input "trang"
type input "25.000"
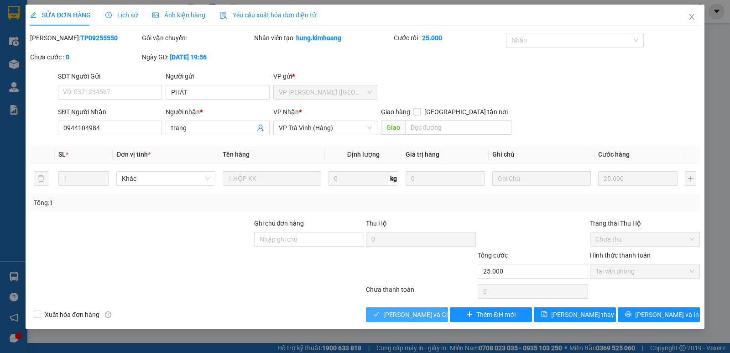
click at [395, 314] on span "[PERSON_NAME] và Giao hàng" at bounding box center [427, 314] width 88 height 10
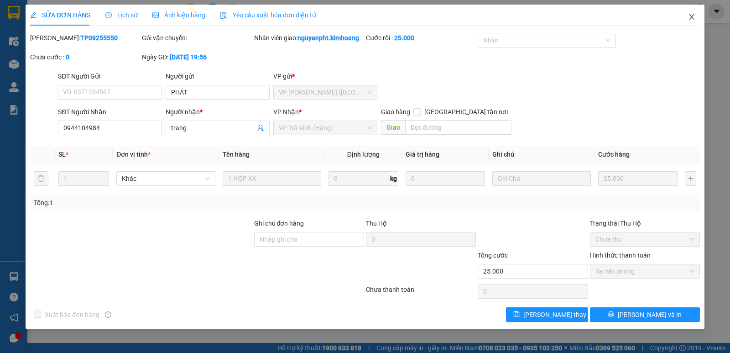
click at [690, 18] on icon "close" at bounding box center [691, 16] width 7 height 7
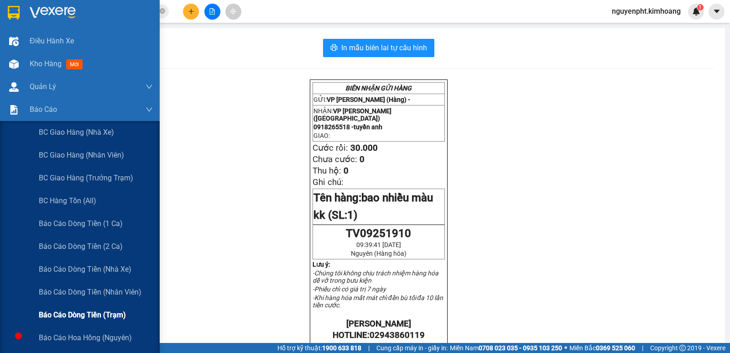
scroll to position [46, 0]
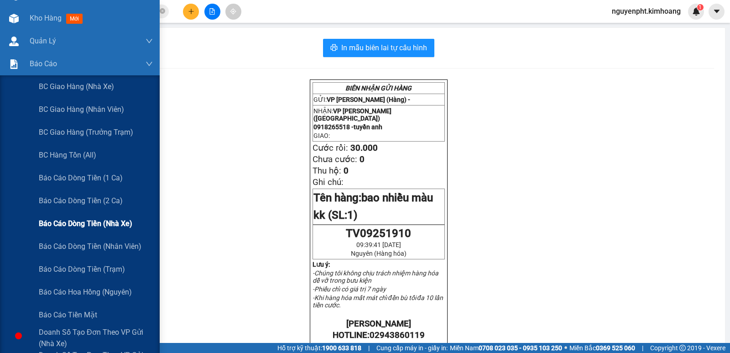
click at [82, 222] on span "Báo cáo dòng tiền (nhà xe)" at bounding box center [86, 223] width 94 height 11
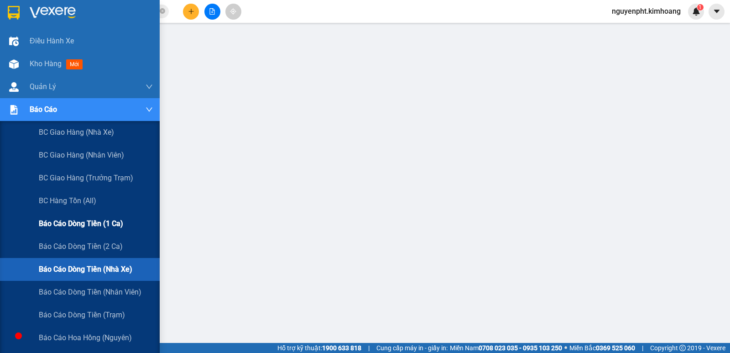
click at [80, 220] on span "Báo cáo dòng tiền (1 ca)" at bounding box center [81, 223] width 84 height 11
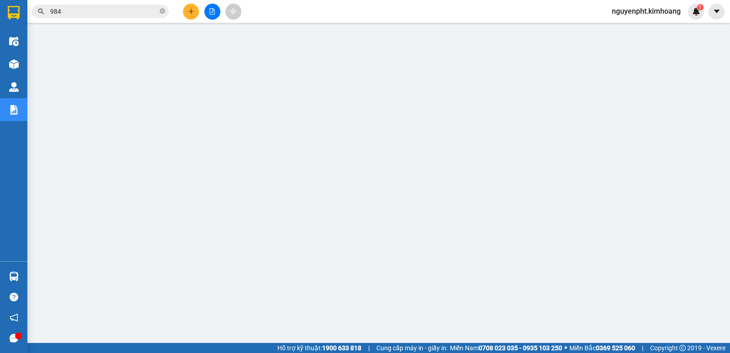
click at [642, 11] on span "nguyenpht.kimhoang" at bounding box center [645, 10] width 83 height 11
click at [632, 28] on span "Đăng xuất" at bounding box center [650, 28] width 66 height 10
